Goal: Use online tool/utility: Utilize a website feature to perform a specific function

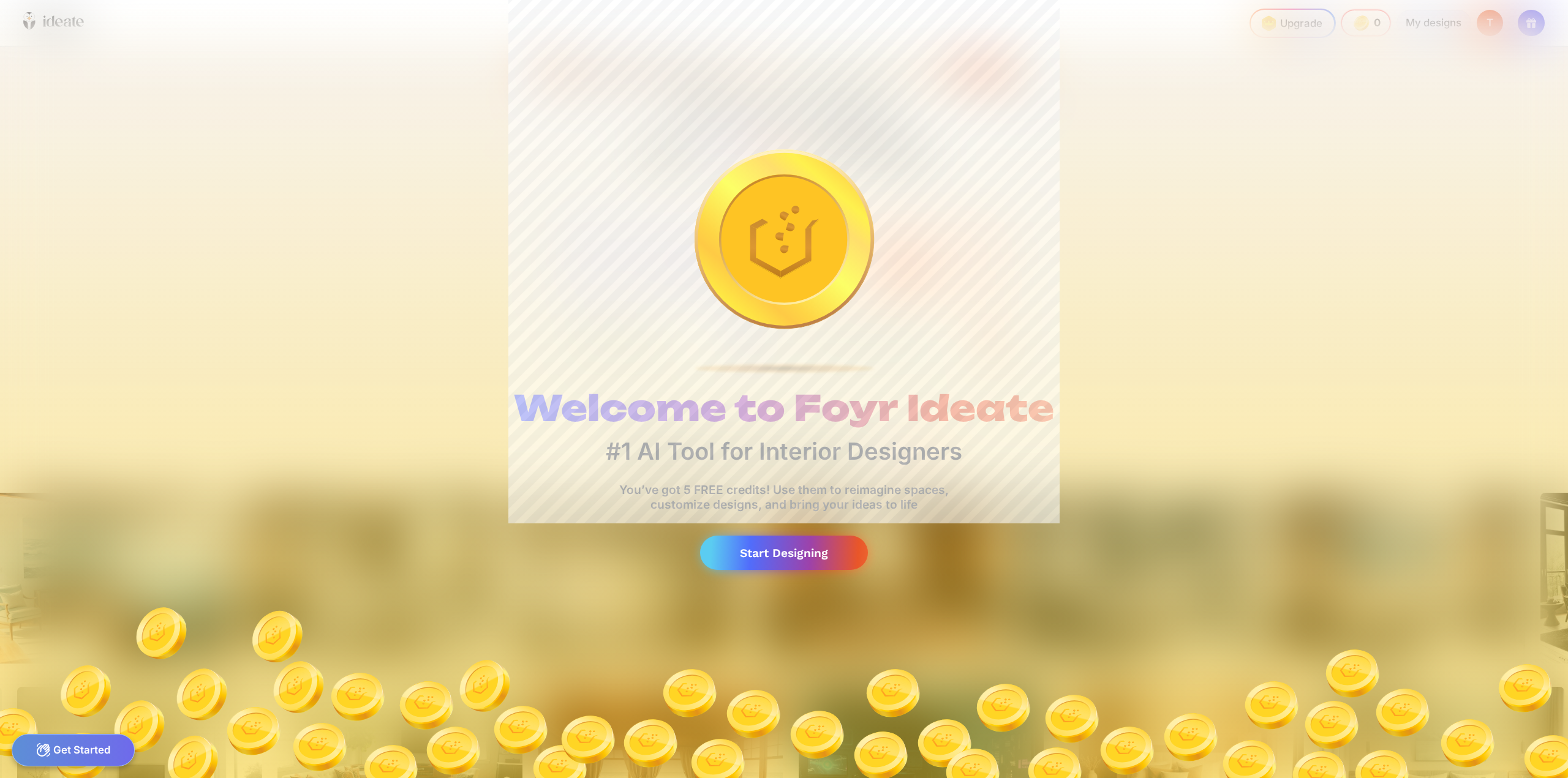
click at [801, 556] on div "Start Designing" at bounding box center [784, 553] width 168 height 35
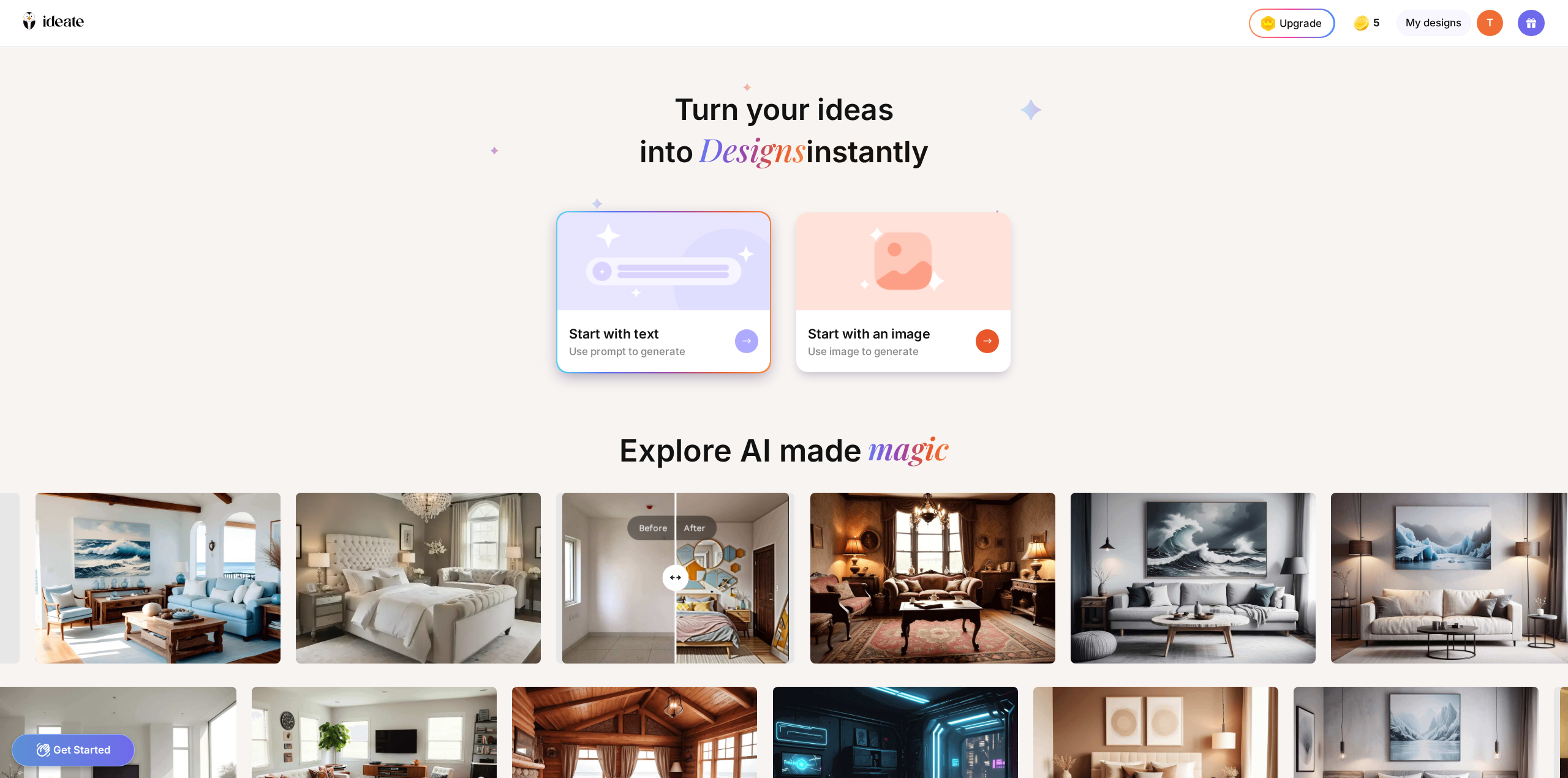
click at [669, 342] on div "Start with text Use prompt to generate" at bounding box center [627, 341] width 116 height 33
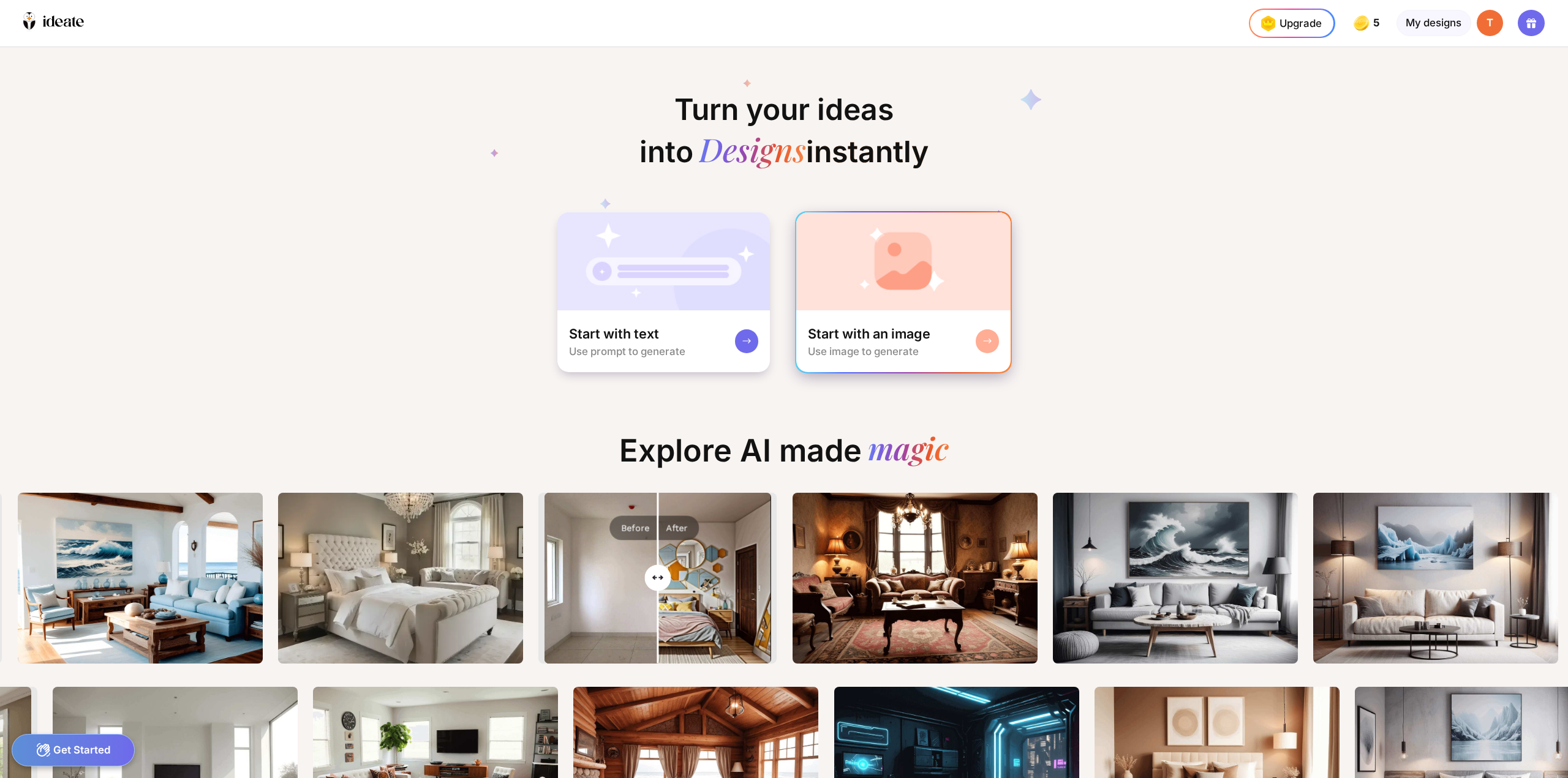
click at [871, 272] on img at bounding box center [903, 262] width 215 height 98
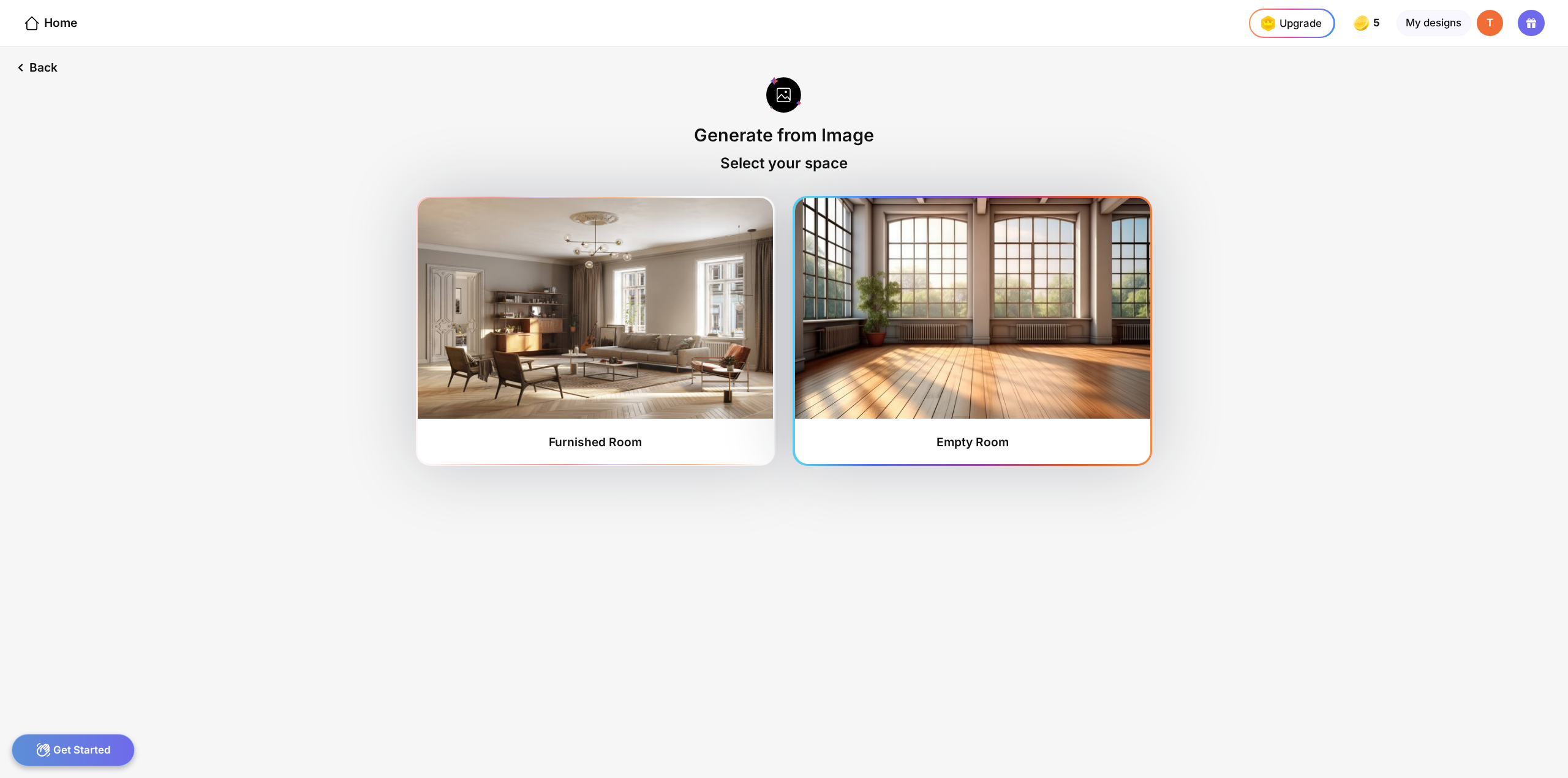
click at [921, 397] on img at bounding box center [972, 308] width 355 height 221
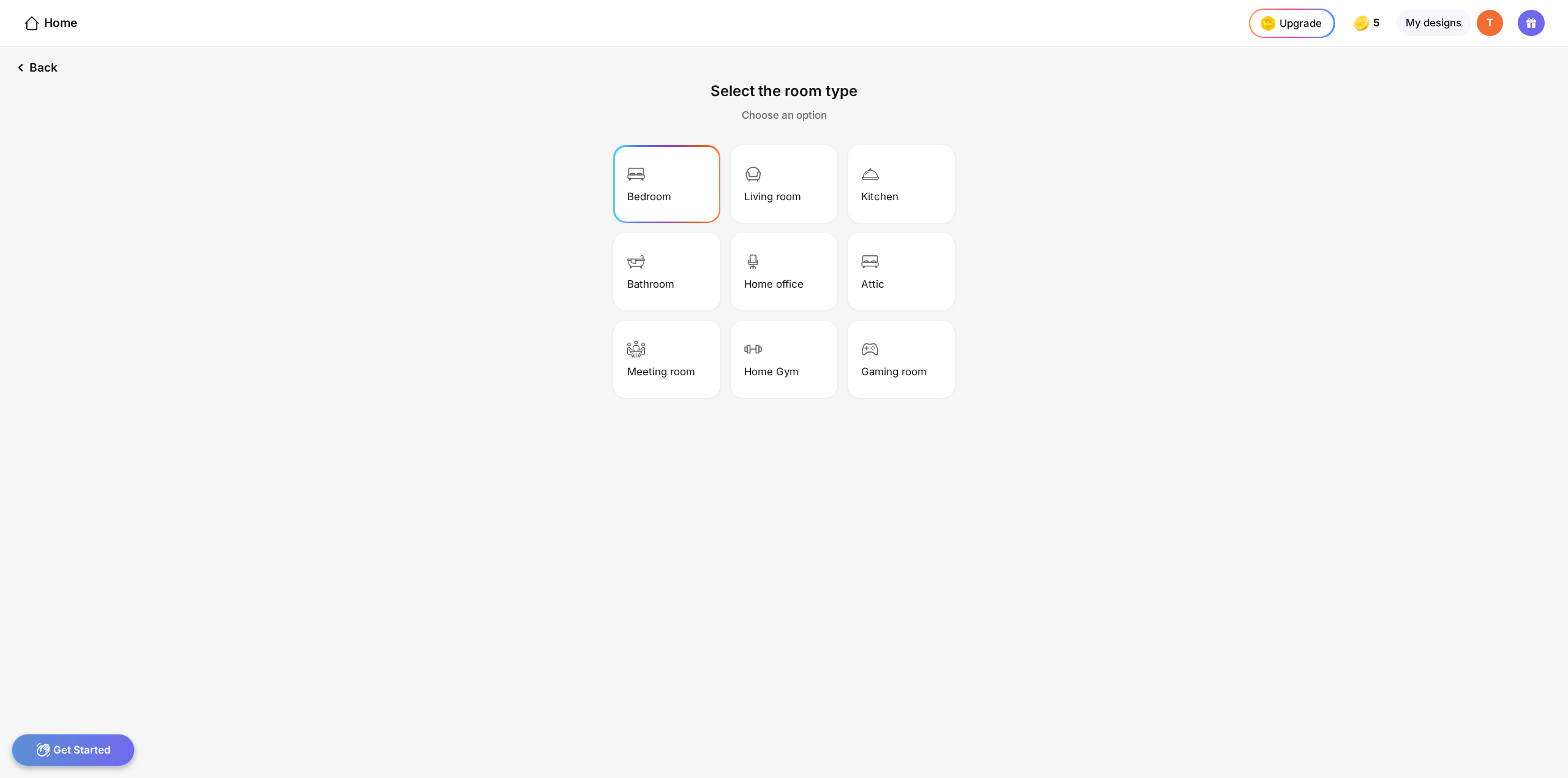
click at [645, 178] on img at bounding box center [636, 174] width 18 height 18
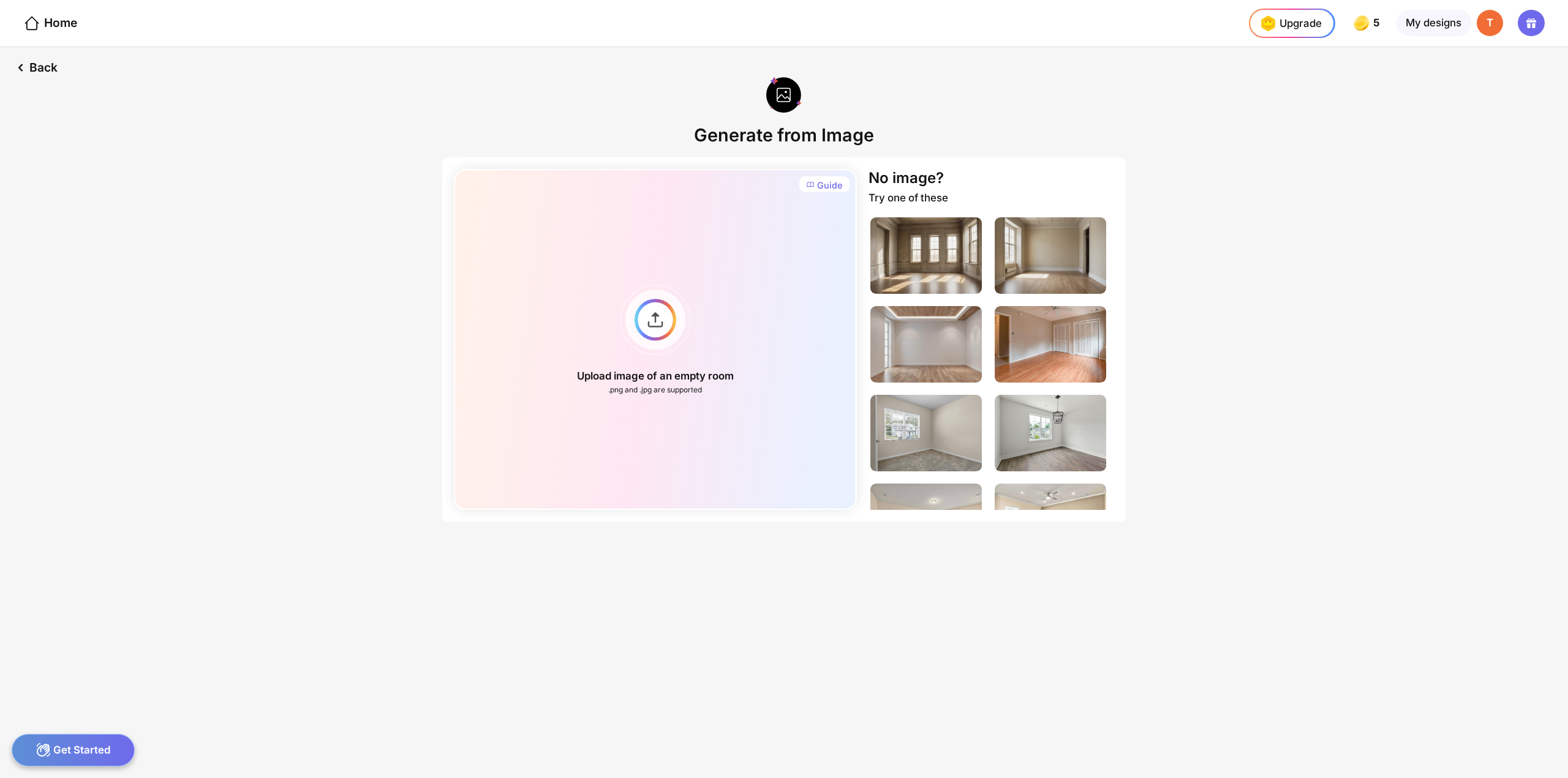
click at [1339, 267] on div "Back Generate from Image Guide Upload image of an empty room .png and .jpg are …" at bounding box center [784, 413] width 1568 height 731
click at [663, 337] on div "Upload image of an empty room .png and .jpg are supported" at bounding box center [655, 339] width 403 height 341
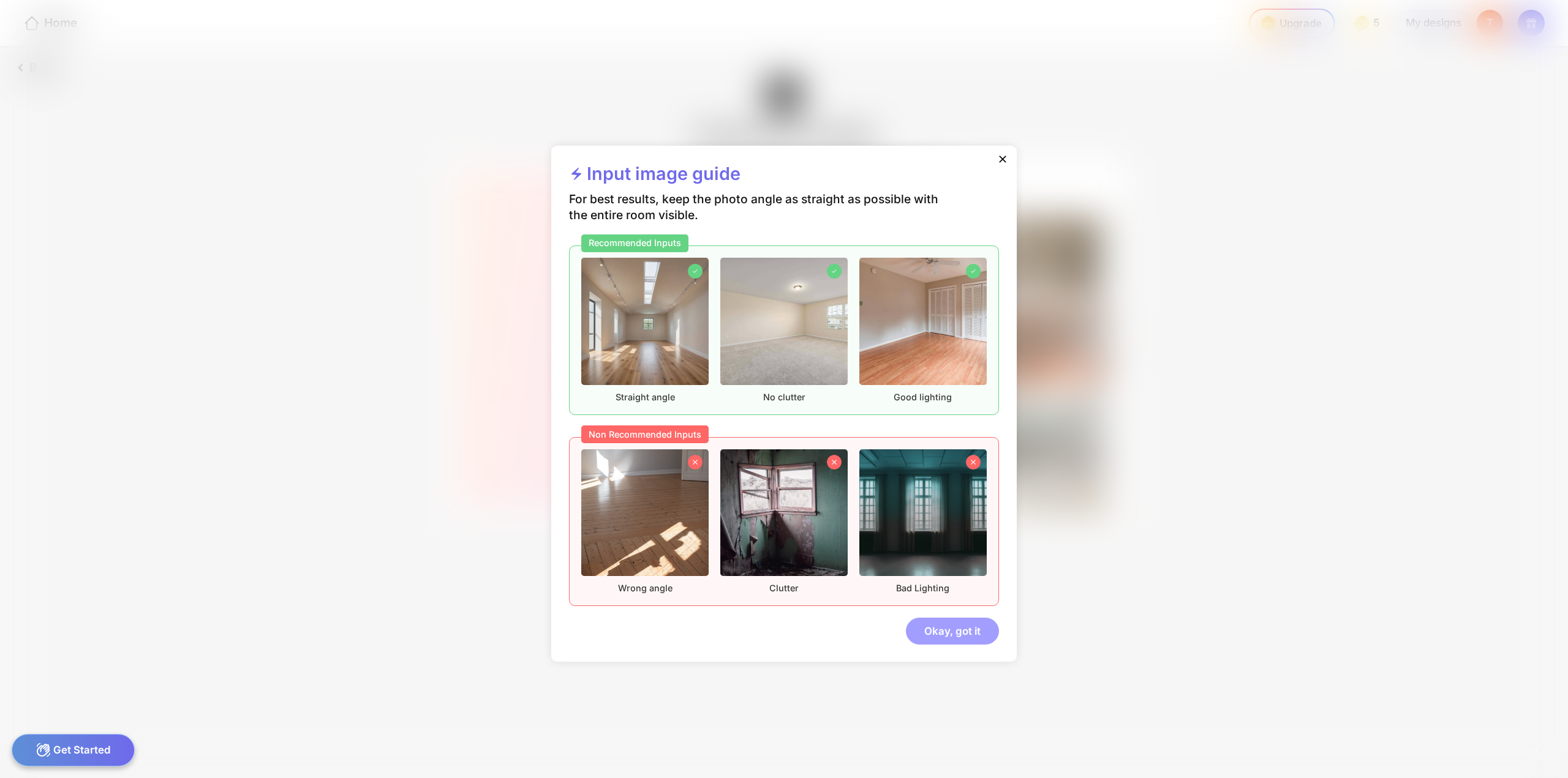
click at [977, 636] on div "Okay, got it" at bounding box center [953, 631] width 93 height 27
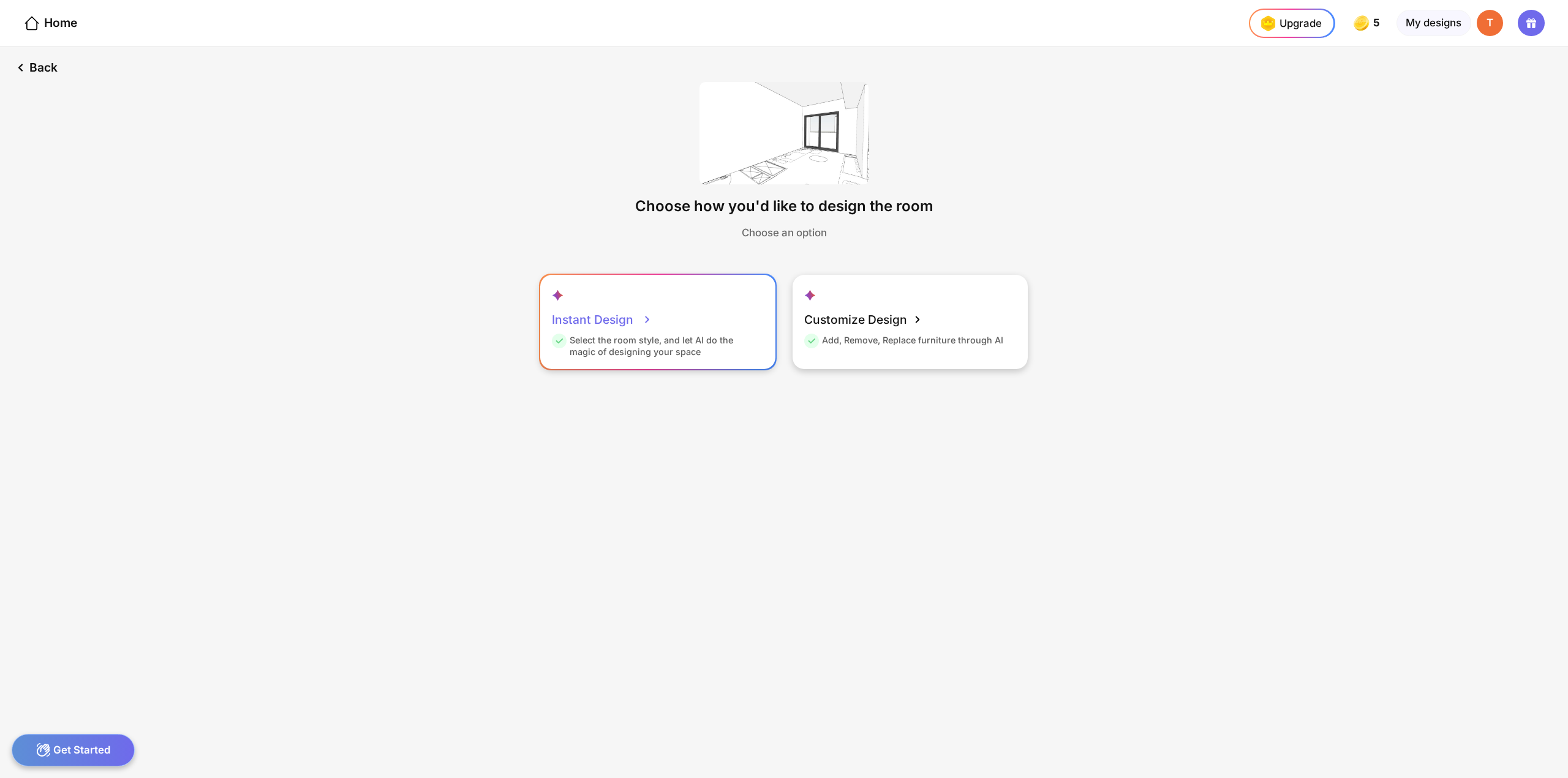
click at [628, 302] on div "Instant Design Select the room style, and let AI do the magic of designing your…" at bounding box center [658, 321] width 235 height 94
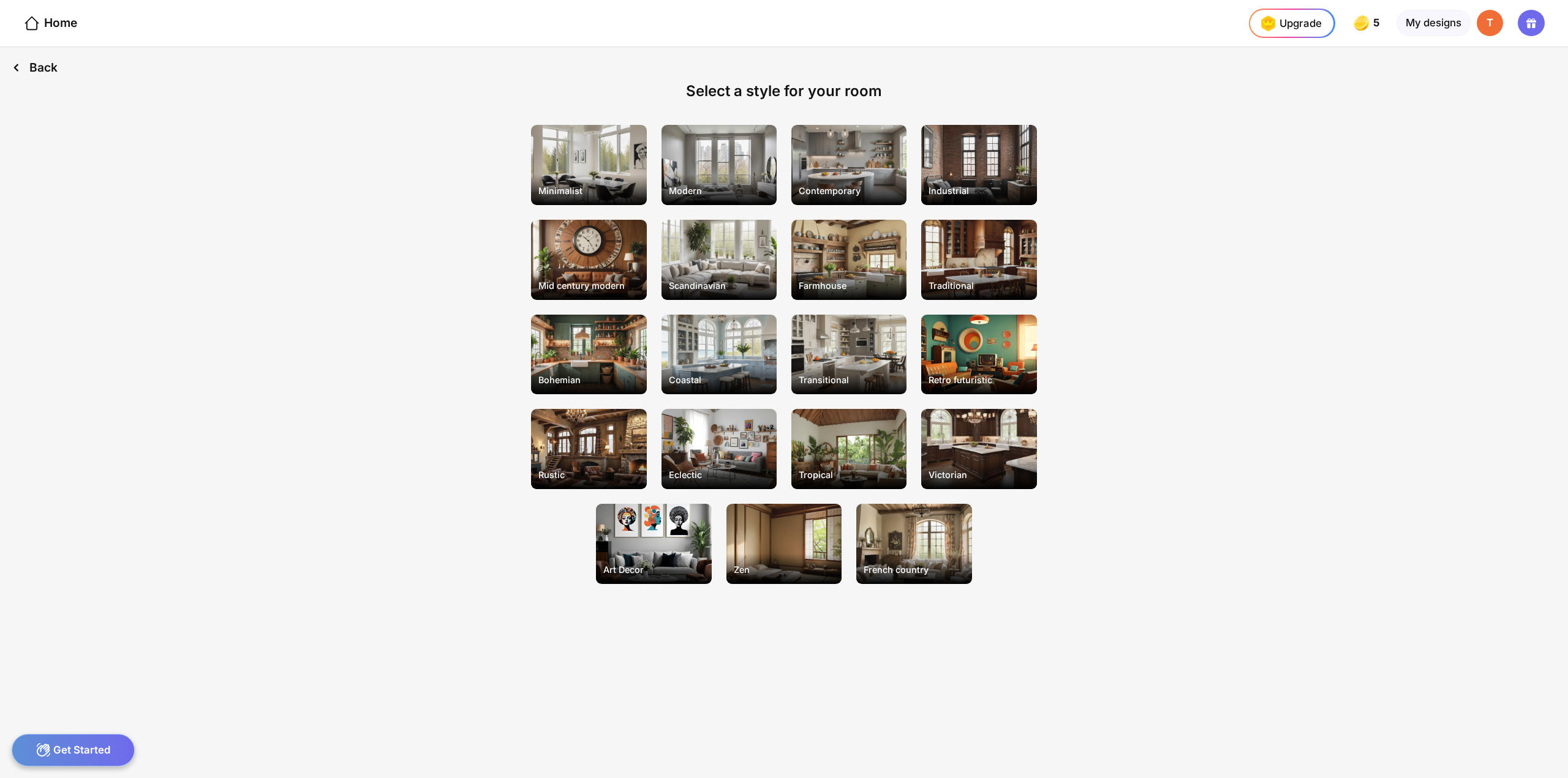
click at [39, 60] on div "Back" at bounding box center [34, 68] width 69 height 41
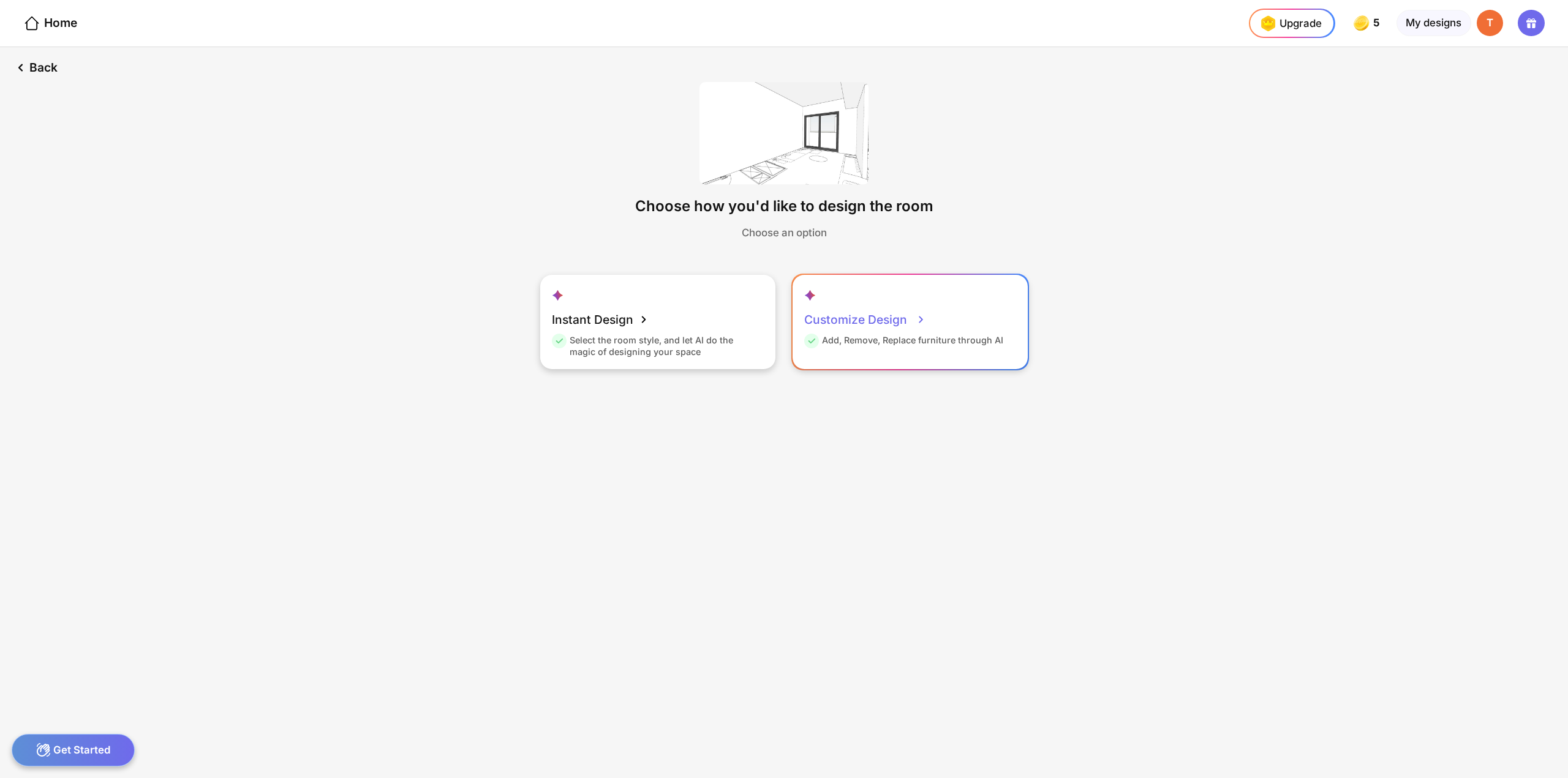
click at [852, 289] on div "Customize Design Add, Remove, Replace furniture through AI" at bounding box center [910, 321] width 235 height 94
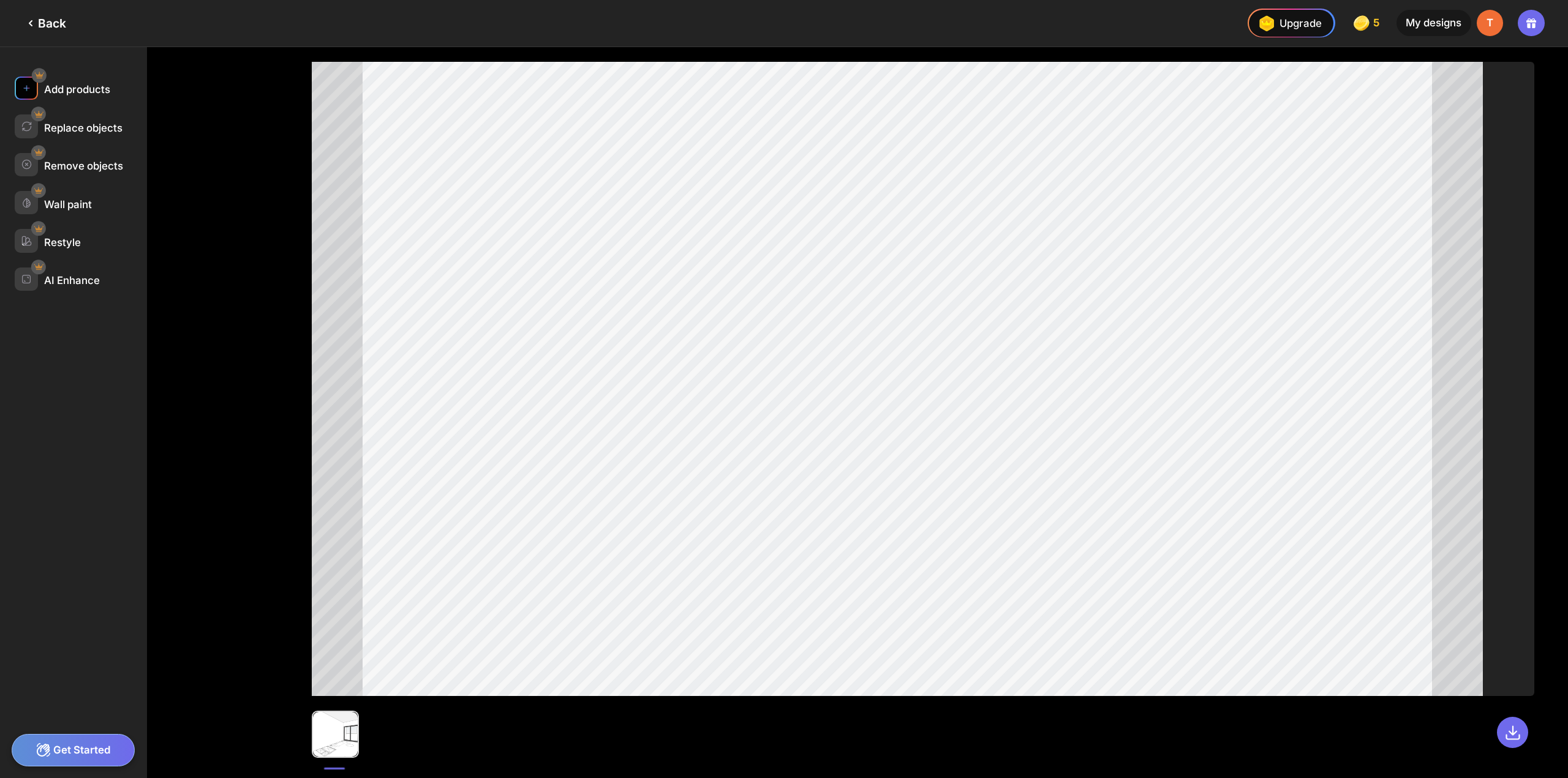
click at [30, 90] on img at bounding box center [27, 89] width 10 height 10
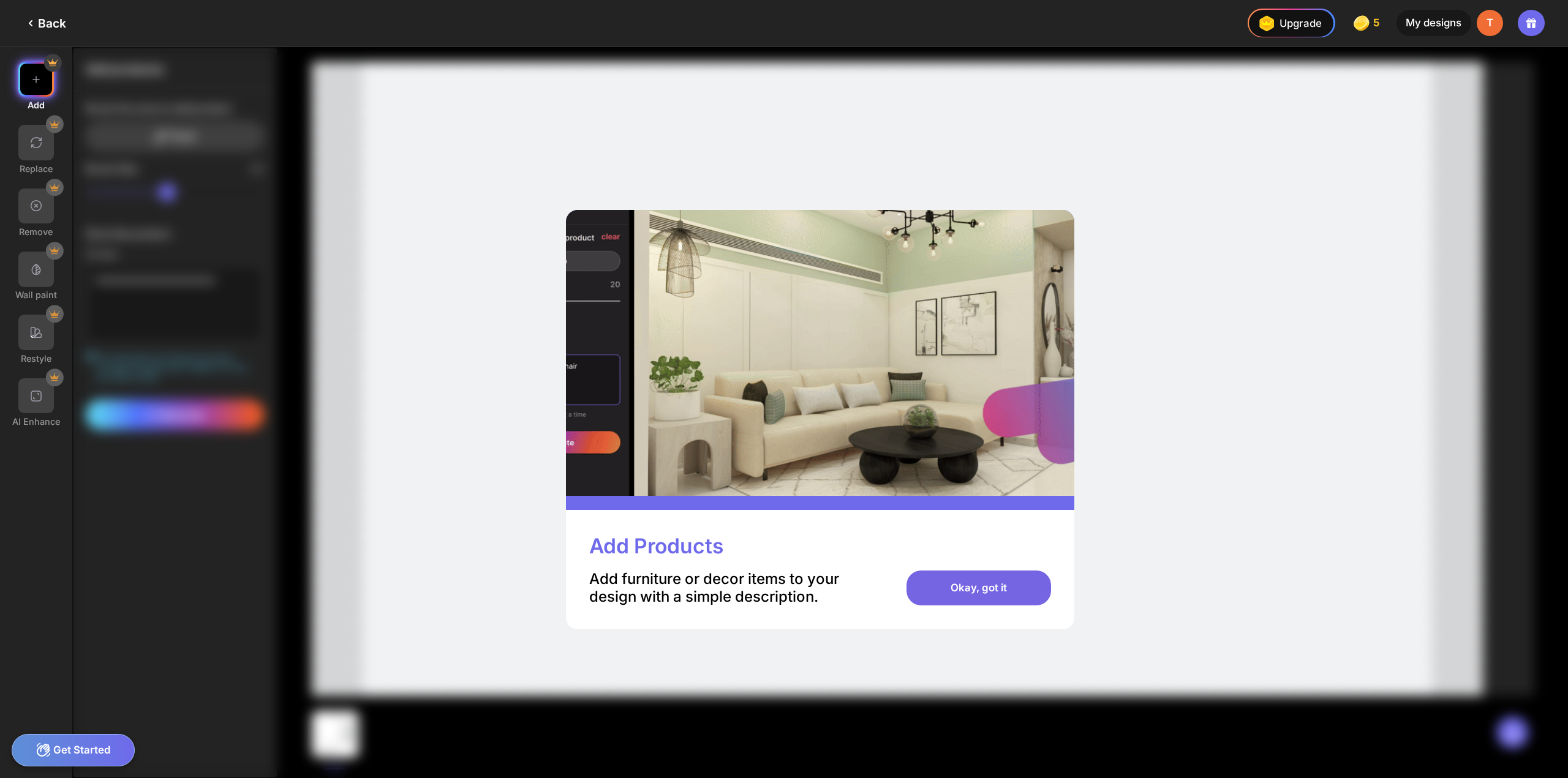
click at [958, 595] on div "Okay, got it" at bounding box center [978, 588] width 144 height 35
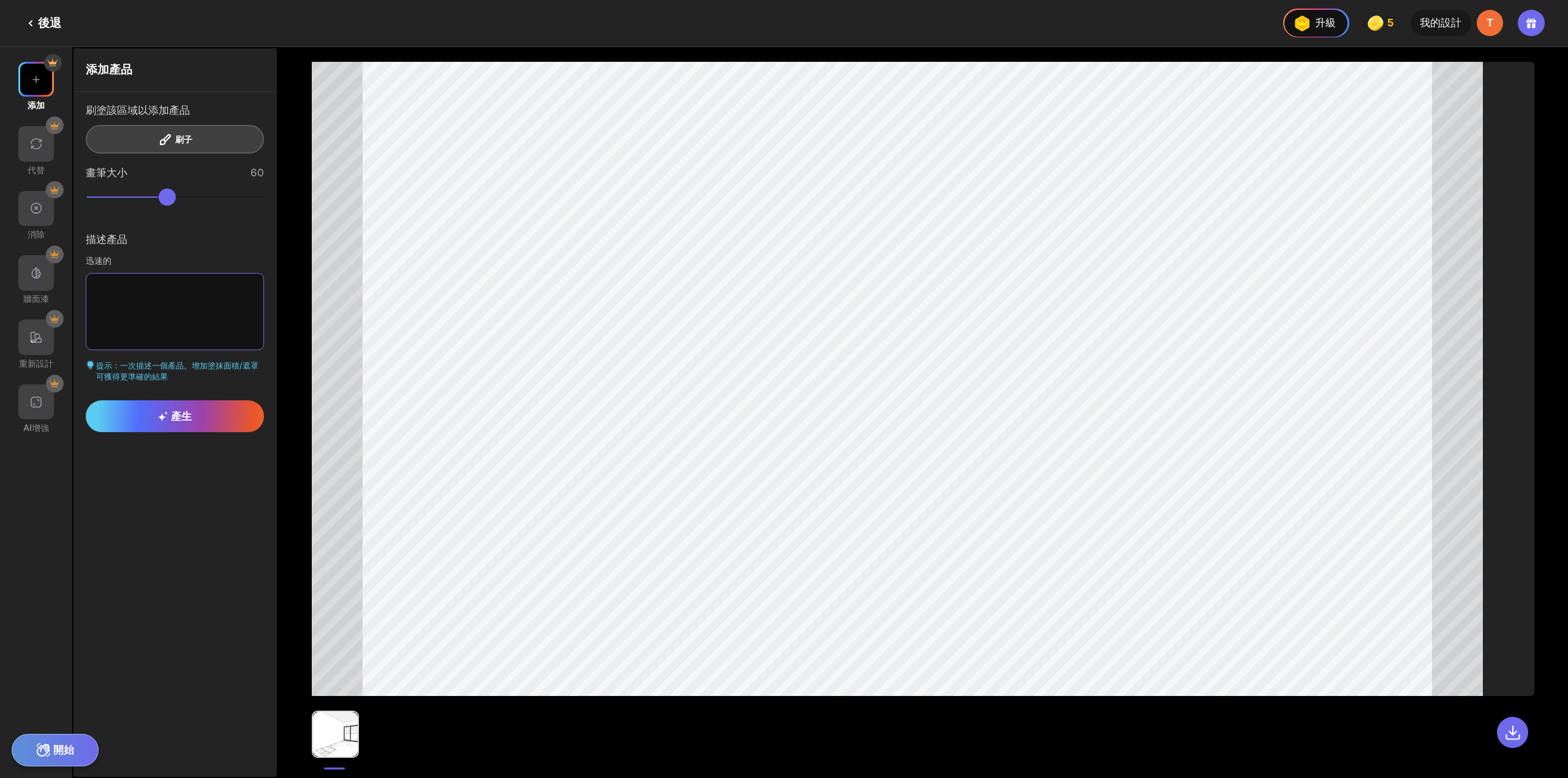
click at [155, 308] on textarea at bounding box center [174, 312] width 178 height 78
click at [194, 314] on textarea at bounding box center [174, 312] width 178 height 78
type textarea "*"
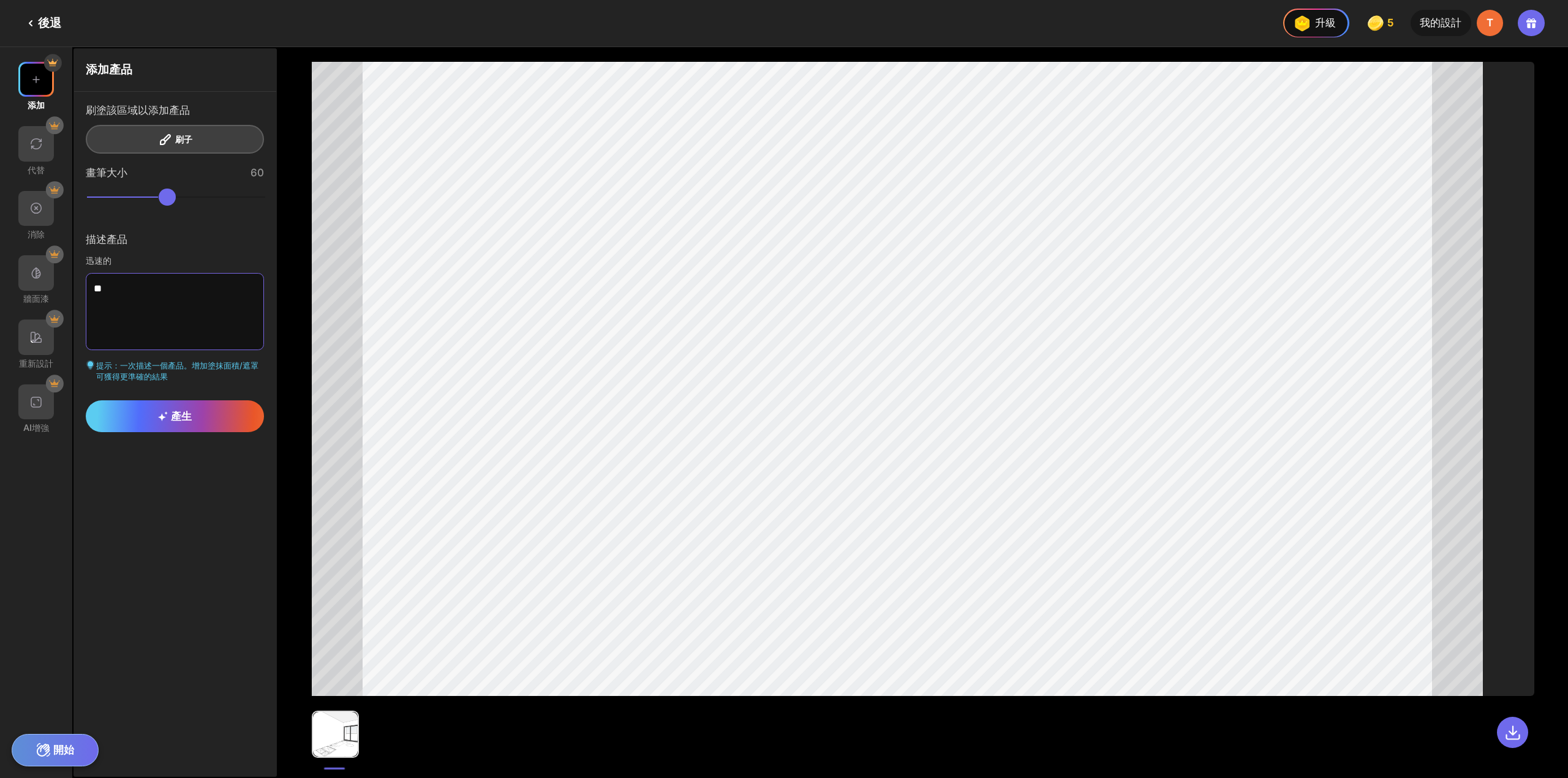
type textarea "*"
type textarea "*********"
click at [164, 144] on div "刷塗該區域以添加產品 刷子" at bounding box center [174, 128] width 178 height 50
click at [194, 424] on div "產生" at bounding box center [174, 416] width 178 height 32
